Goal: Communication & Community: Answer question/provide support

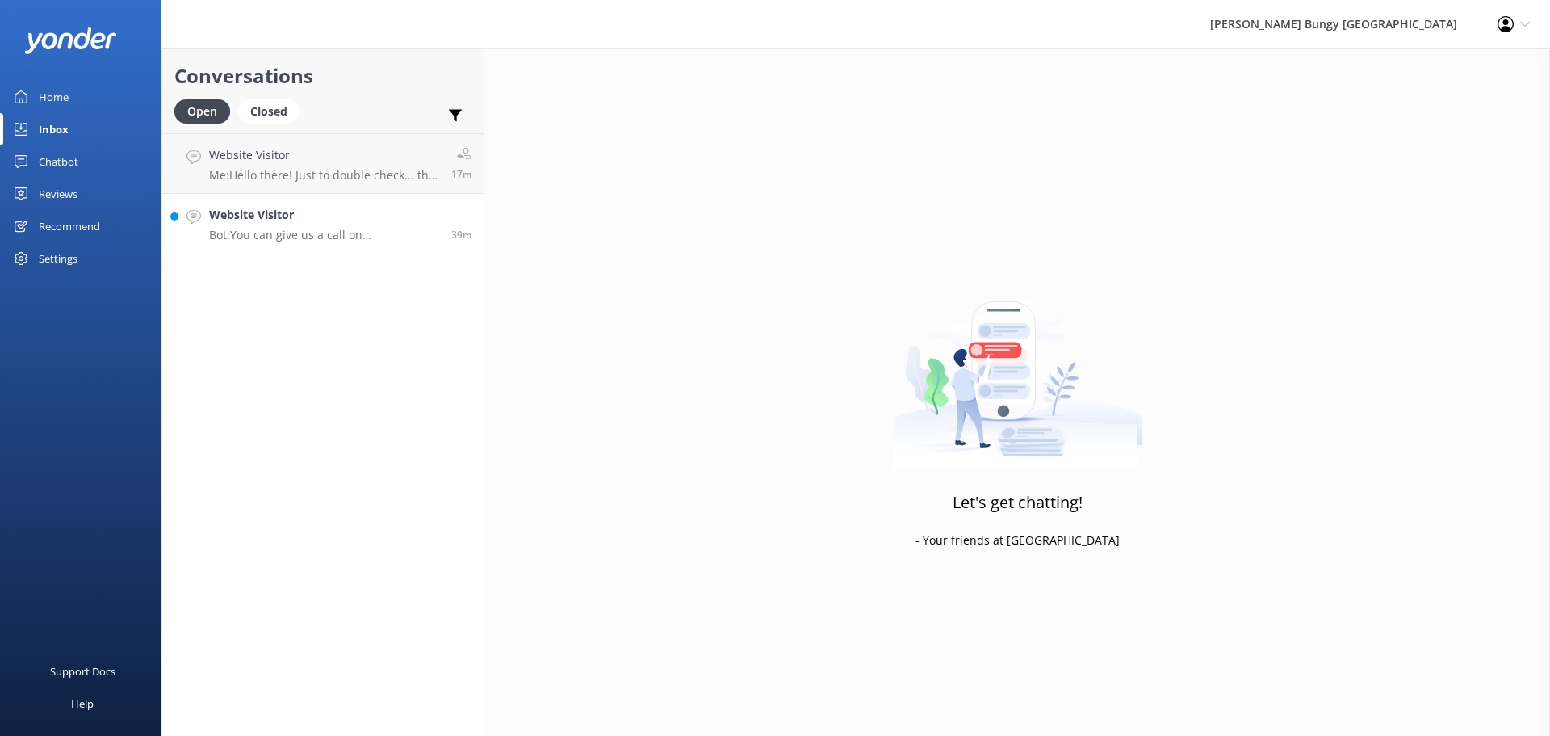
click at [407, 200] on link "Website Visitor Bot: You can give us a call on [PHONE_NUMBER] or [PHONE_NUMBER]…" at bounding box center [322, 224] width 321 height 61
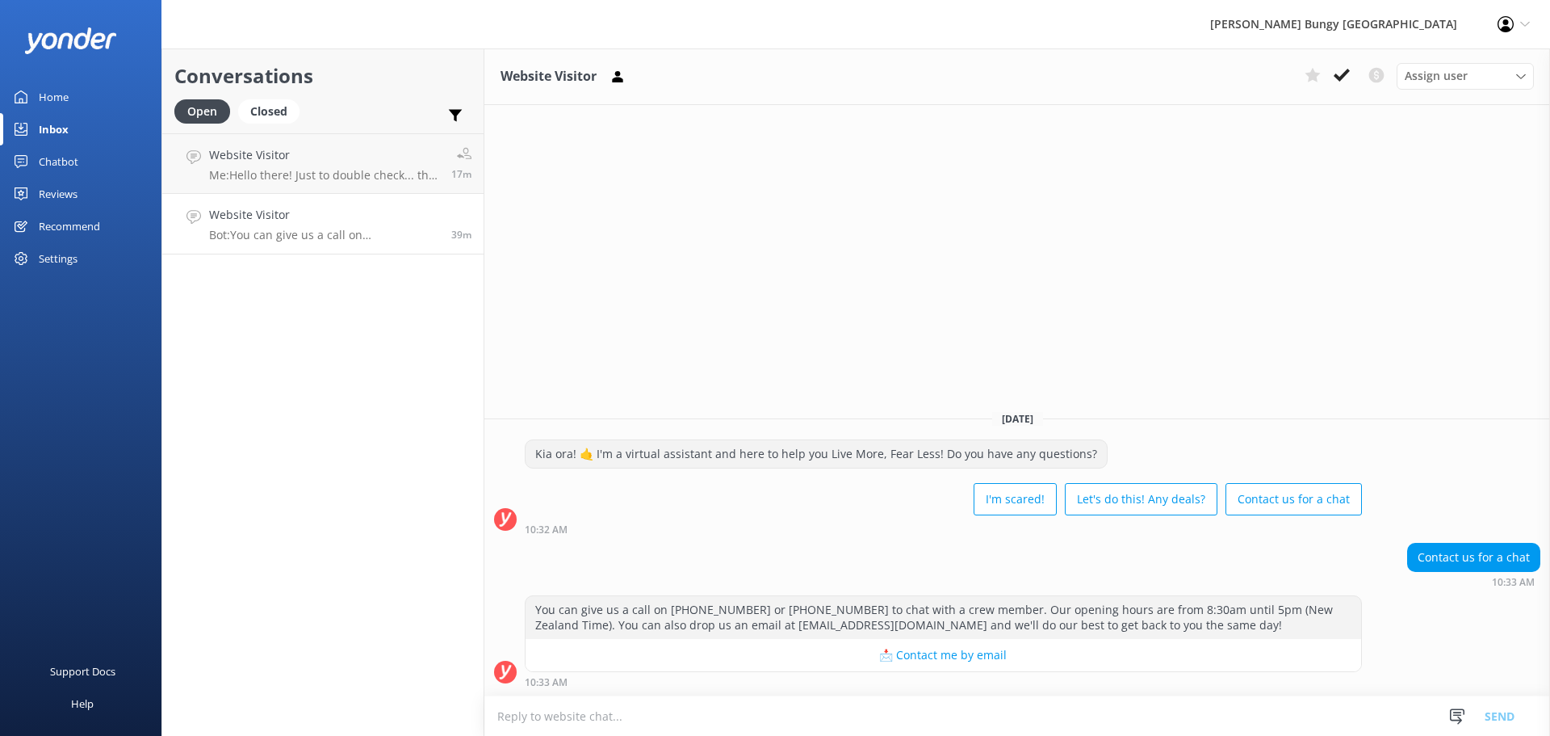
click at [1000, 728] on textarea at bounding box center [1017, 716] width 1066 height 40
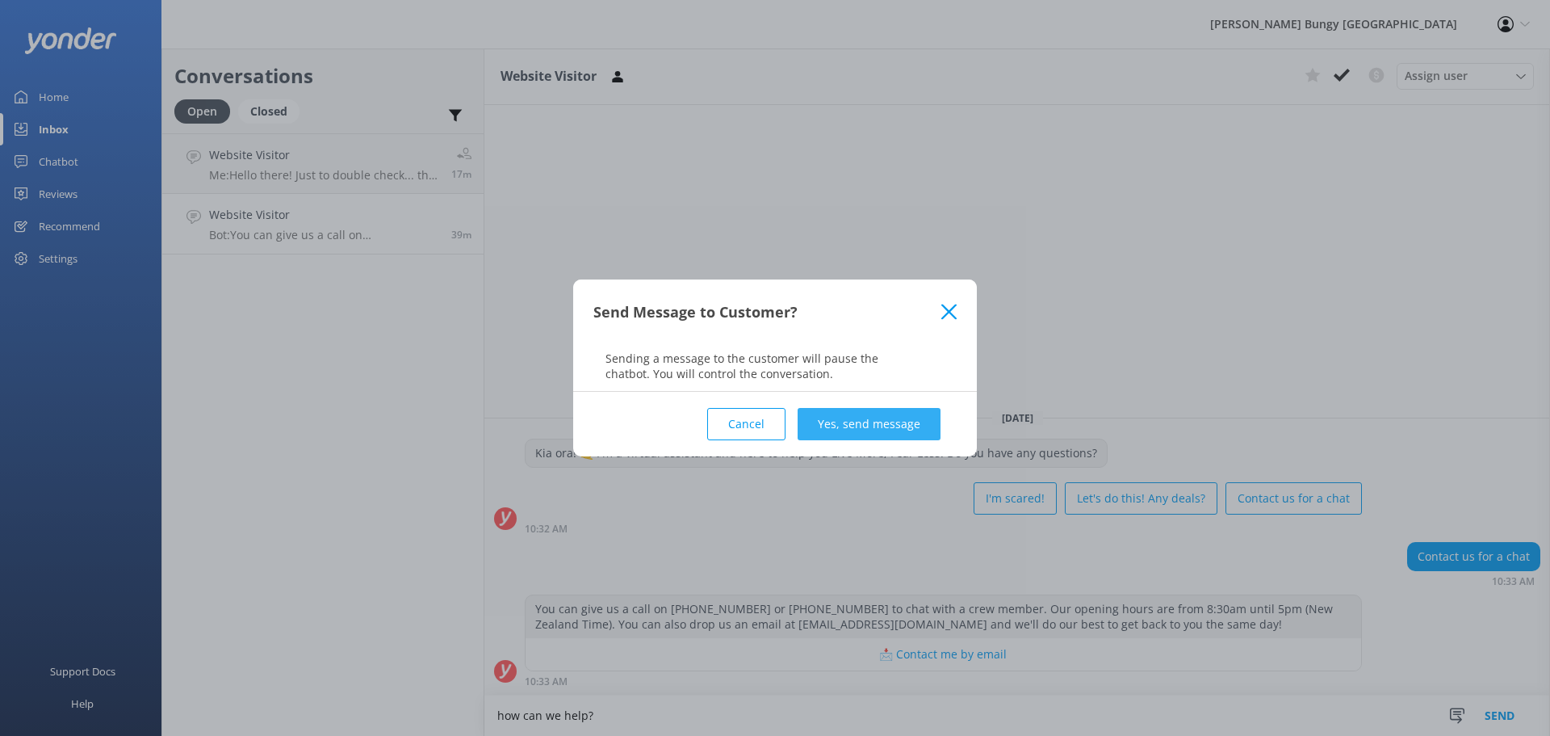
type textarea "how can we help?"
click at [894, 423] on button "Yes, send message" at bounding box center [869, 424] width 143 height 32
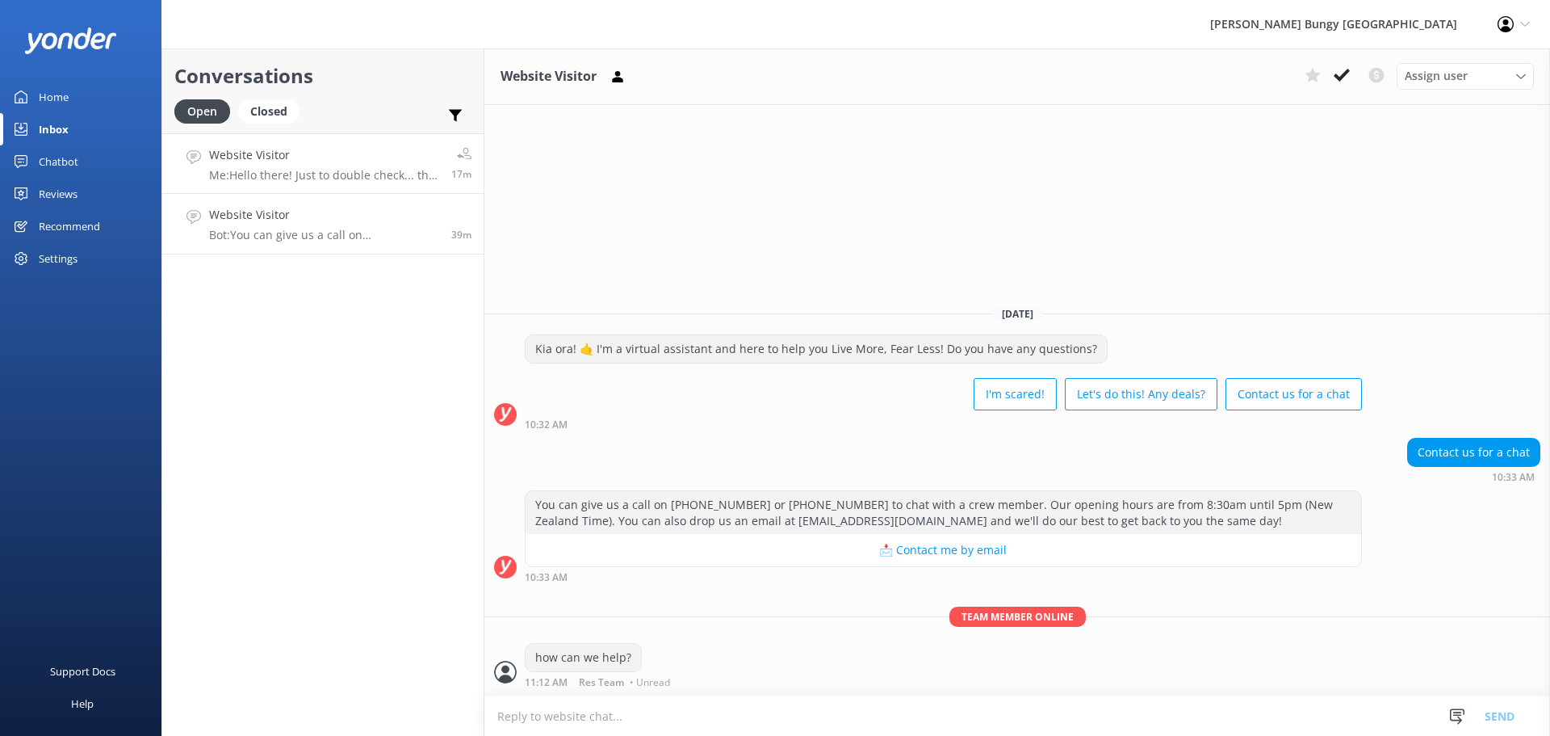
click at [296, 171] on p "Me: Hello there! Just to double check... the 2 children wanting to swing at the…" at bounding box center [324, 175] width 230 height 15
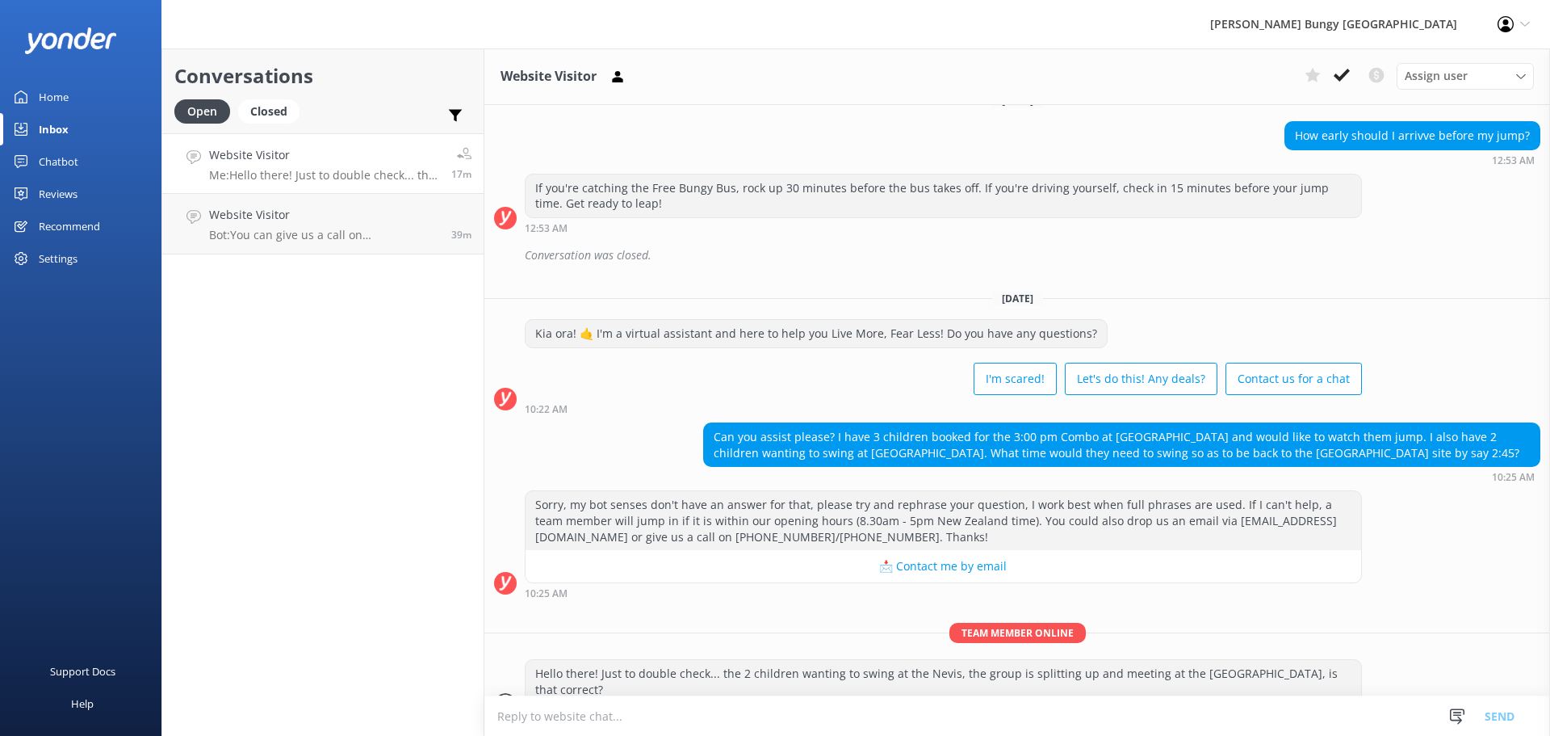
scroll to position [887, 0]
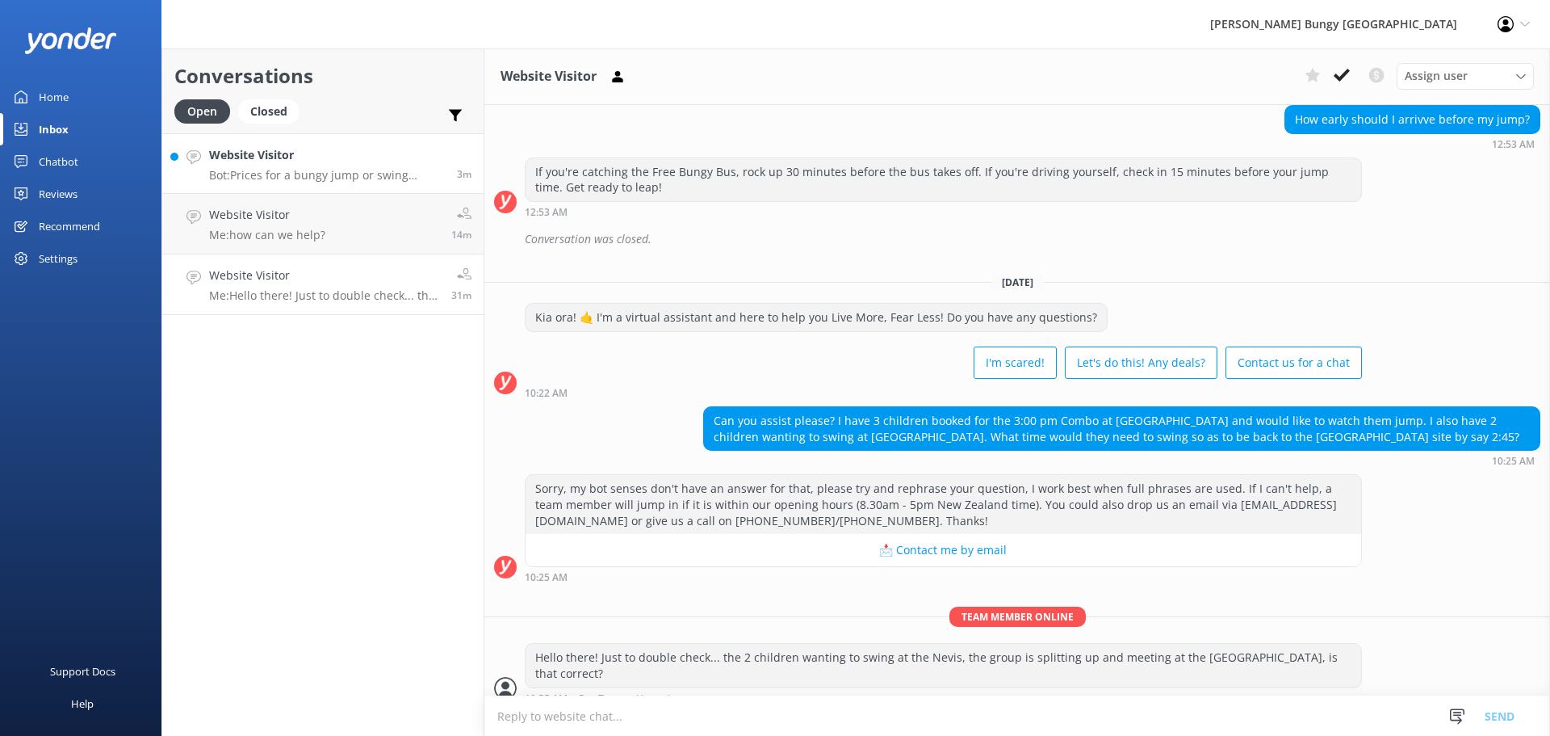
click at [337, 164] on div "Website Visitor Bot: Prices for a bungy jump or swing depend on the location an…" at bounding box center [327, 163] width 236 height 35
